Goal: Task Accomplishment & Management: Manage account settings

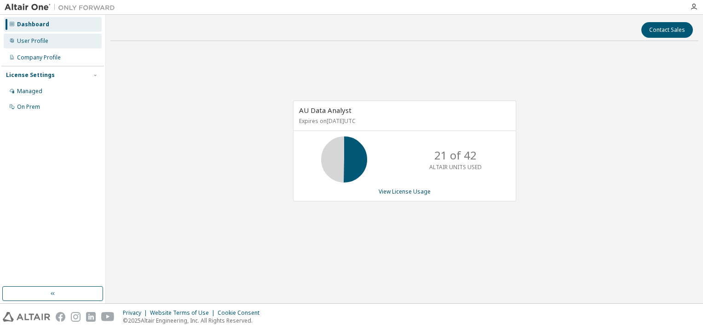
click at [33, 40] on div "User Profile" at bounding box center [32, 40] width 31 height 7
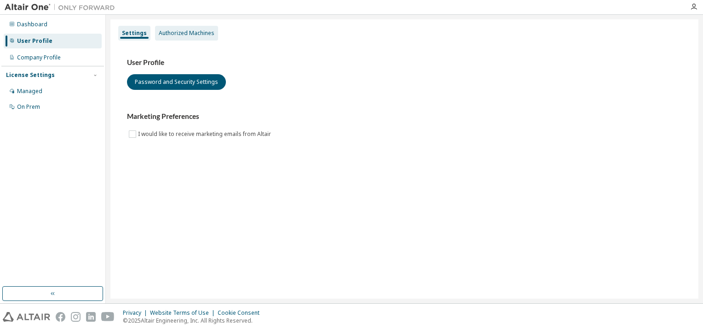
click at [179, 35] on div "Authorized Machines" at bounding box center [187, 32] width 56 height 7
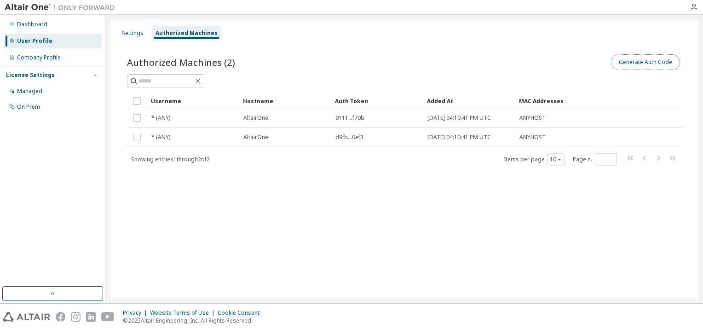
click at [649, 57] on button "Generate Auth Code" at bounding box center [645, 62] width 69 height 16
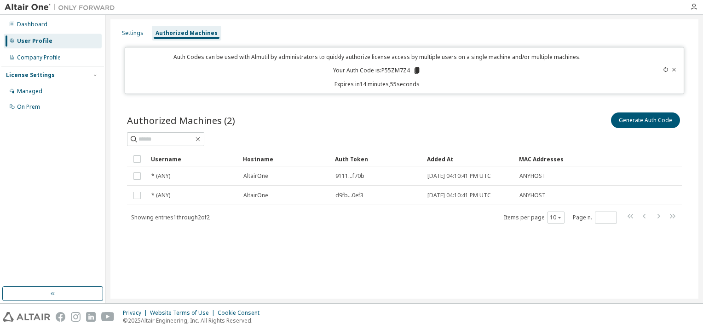
click at [389, 69] on p "Your Auth Code is: P55ZM7Z4" at bounding box center [377, 70] width 88 height 8
copy p "P55ZM7Z4"
click at [695, 6] on icon "button" at bounding box center [693, 6] width 7 height 7
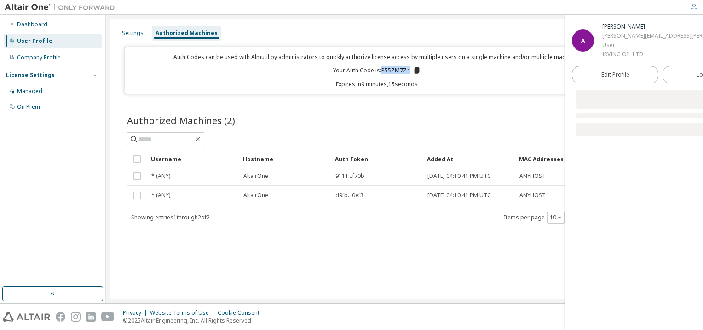
click at [695, 6] on icon "button" at bounding box center [693, 6] width 7 height 7
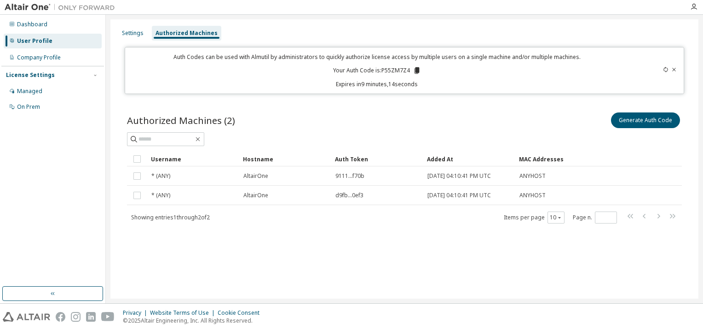
drag, startPoint x: 695, startPoint y: 6, endPoint x: 468, endPoint y: 14, distance: 227.5
click at [468, 14] on div at bounding box center [351, 7] width 703 height 15
click at [693, 6] on icon "button" at bounding box center [693, 6] width 7 height 7
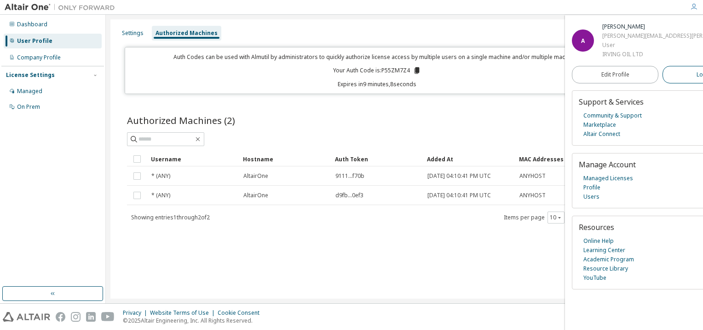
click at [697, 75] on span "Logout" at bounding box center [706, 74] width 19 height 9
